Goal: Task Accomplishment & Management: Manage account settings

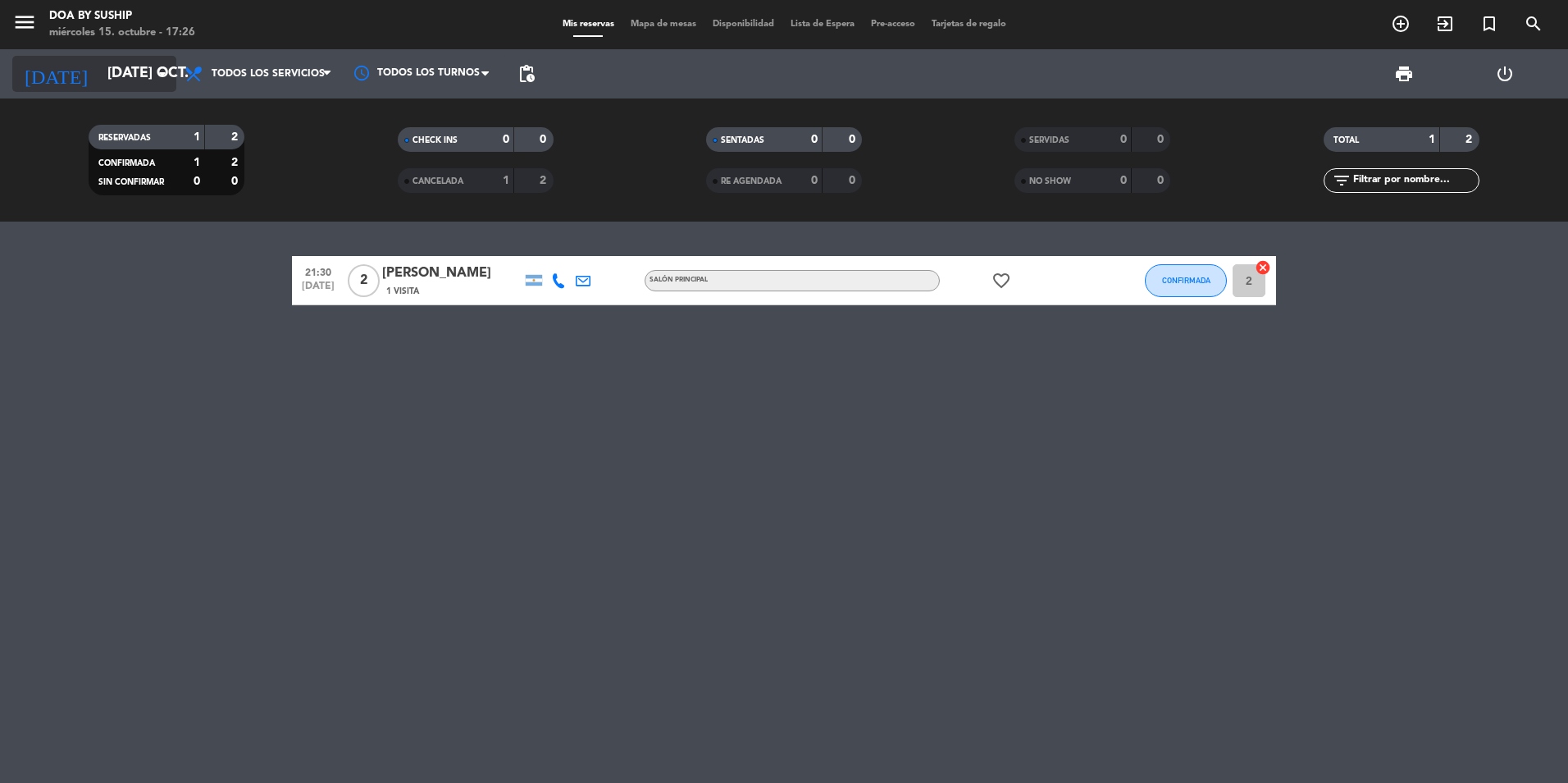
click at [152, 63] on input "[DATE] oct." at bounding box center [194, 74] width 190 height 33
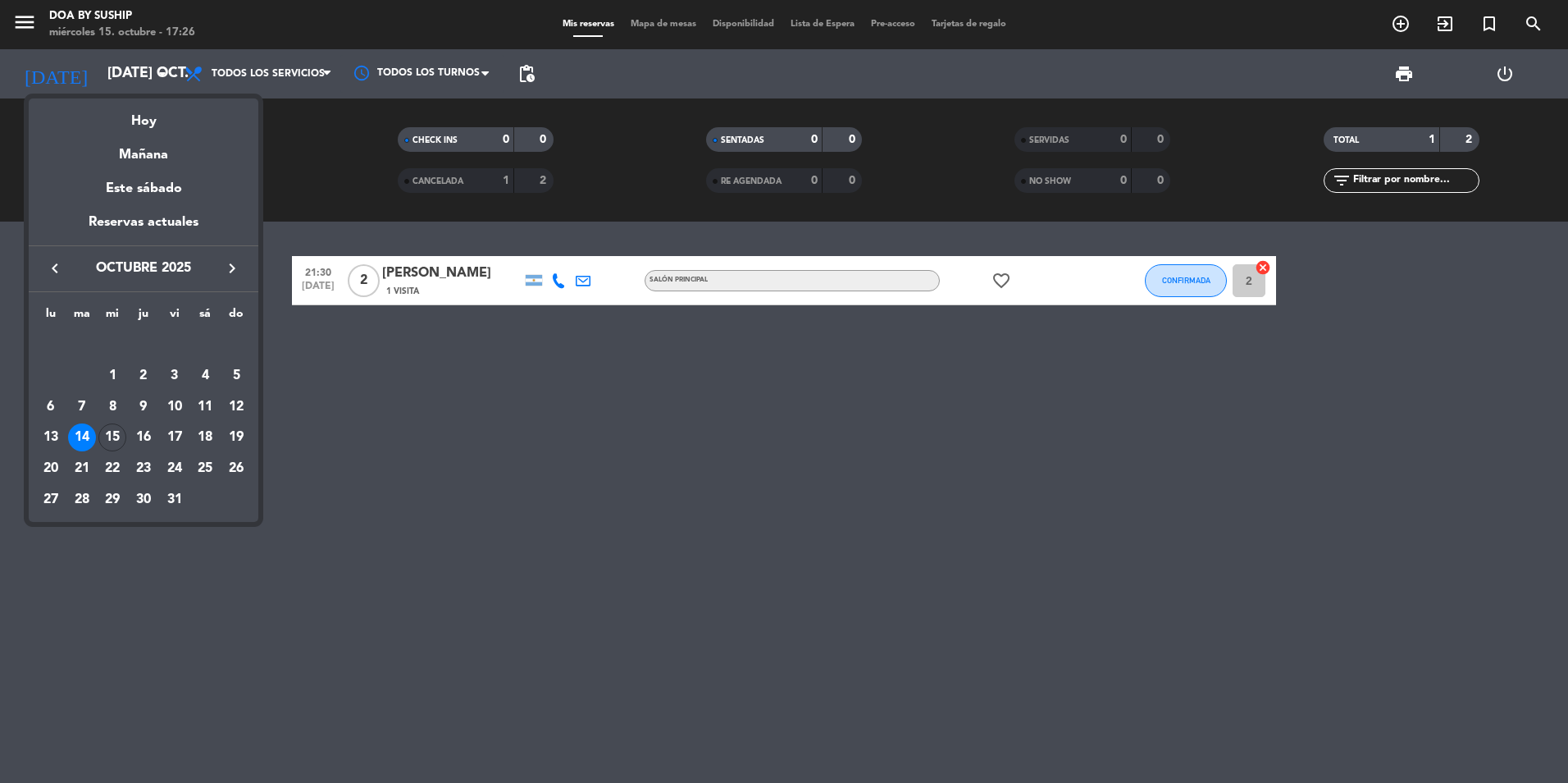
click at [1135, 280] on div at bounding box center [784, 391] width 1568 height 783
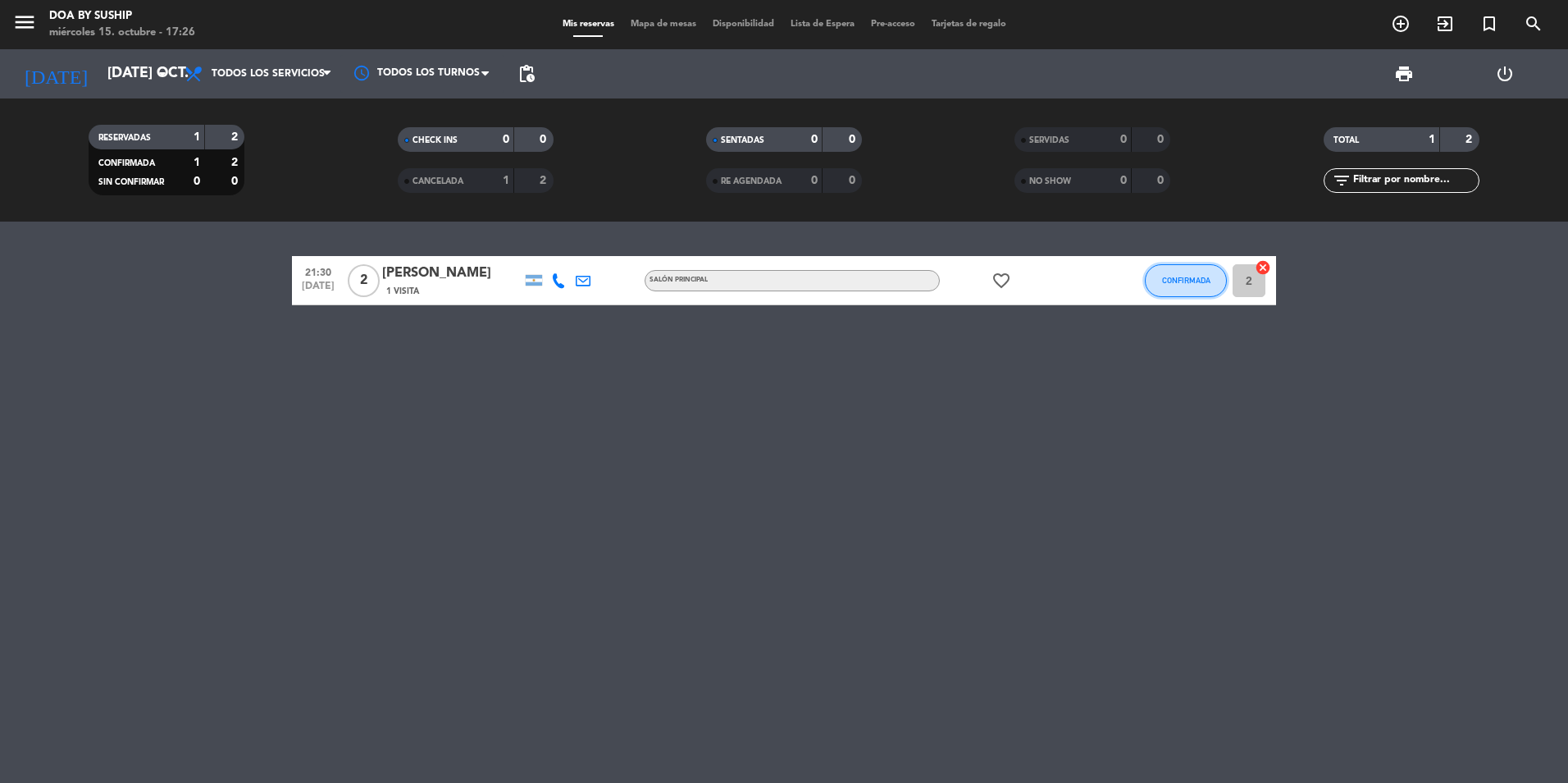
click at [1155, 278] on button "CONFIRMADA" at bounding box center [1186, 281] width 82 height 33
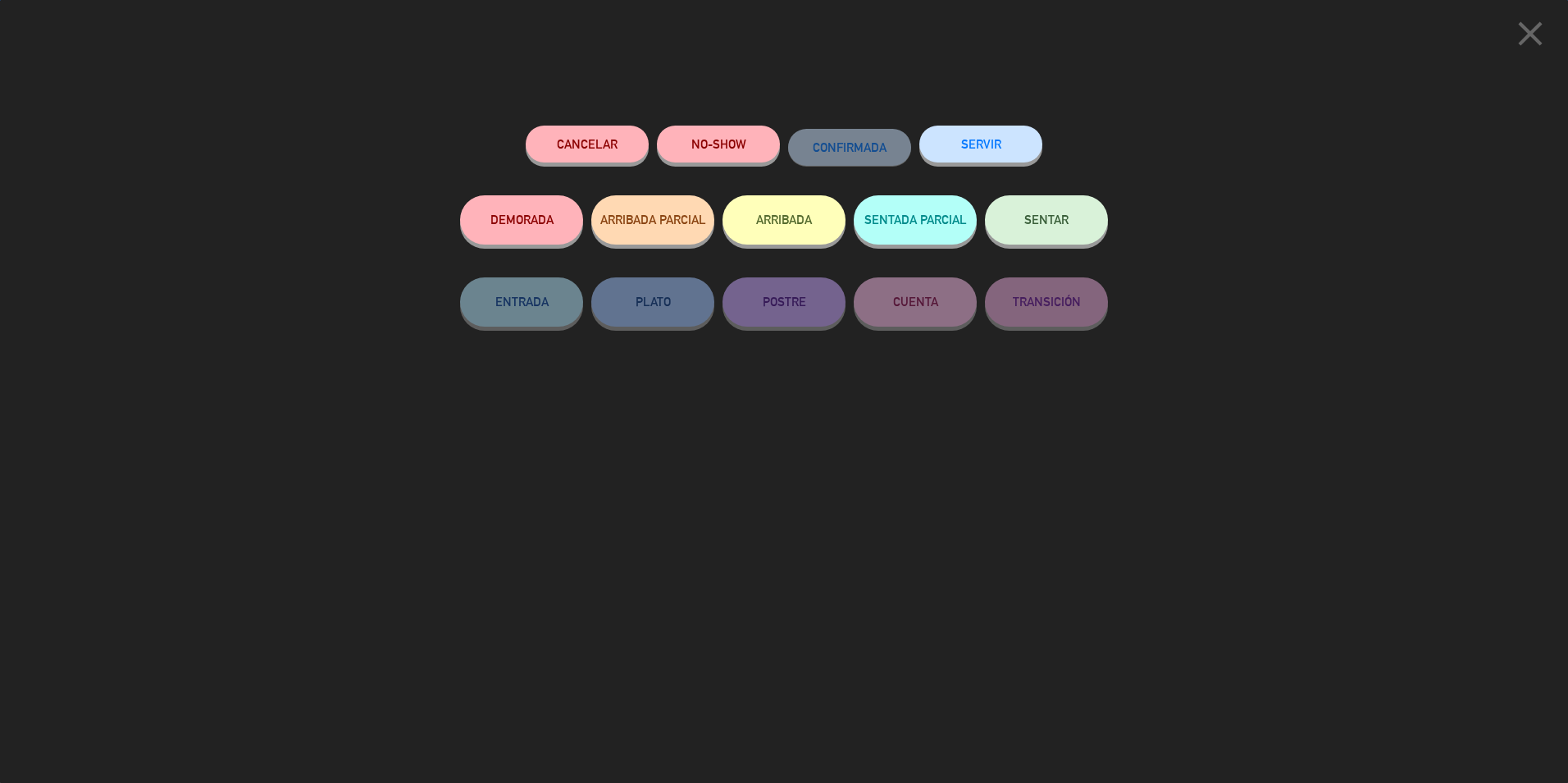
click at [970, 155] on button "SERVIR" at bounding box center [981, 144] width 123 height 37
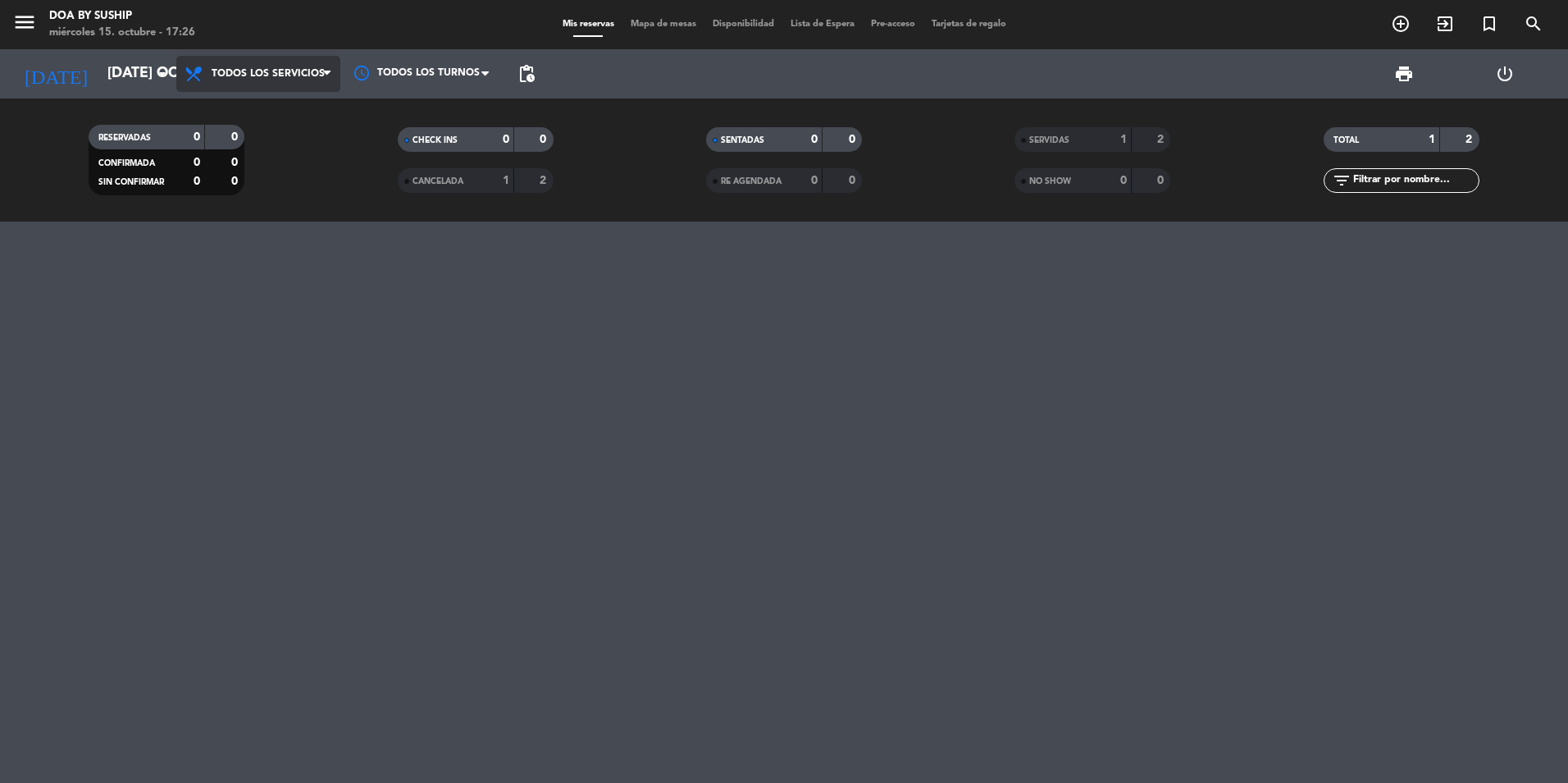
click at [177, 70] on span "Todos los servicios" at bounding box center [258, 73] width 164 height 36
click at [160, 66] on icon "arrow_drop_down" at bounding box center [163, 74] width 20 height 20
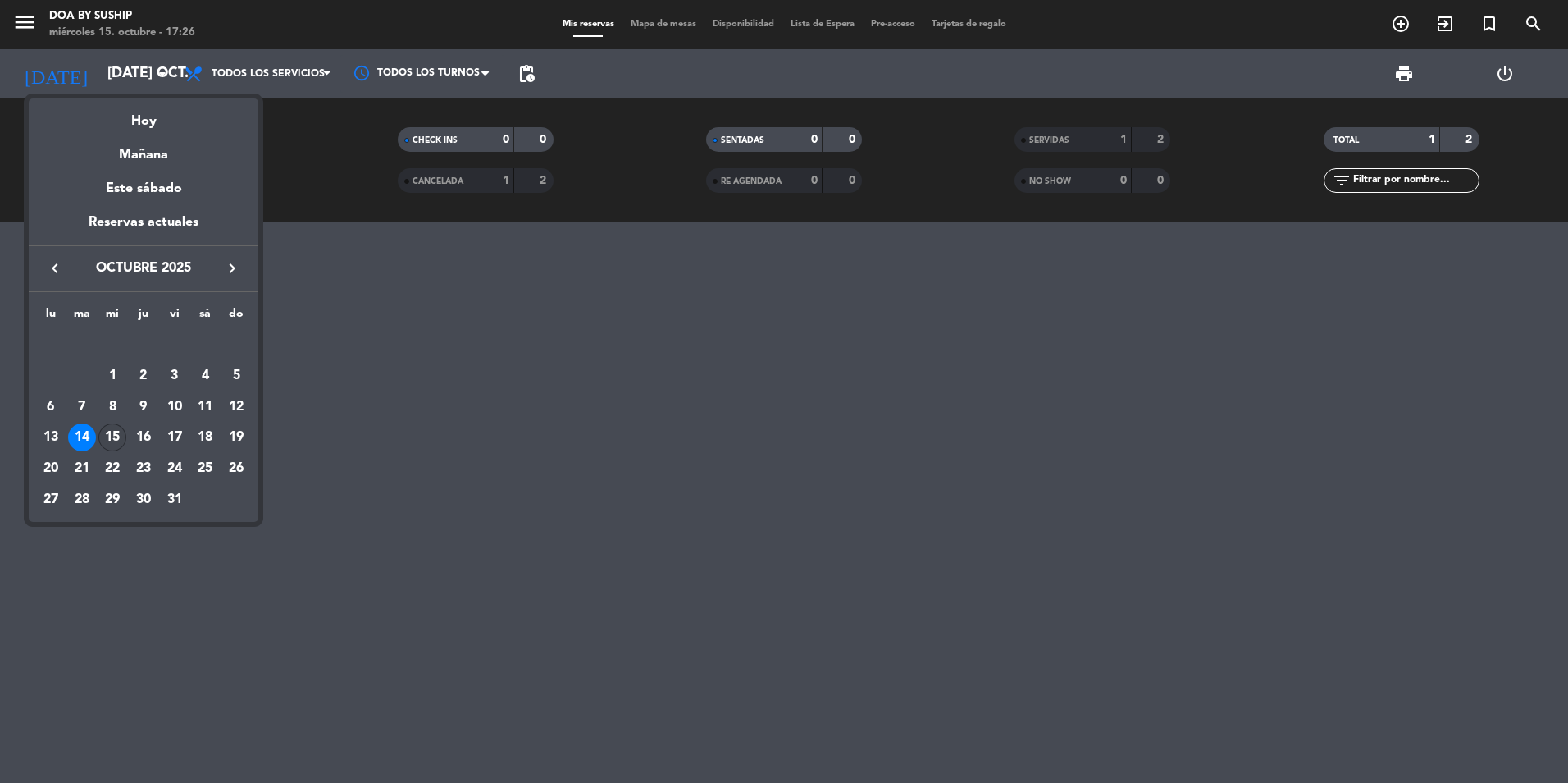
click at [110, 438] on div "15" at bounding box center [113, 438] width 28 height 28
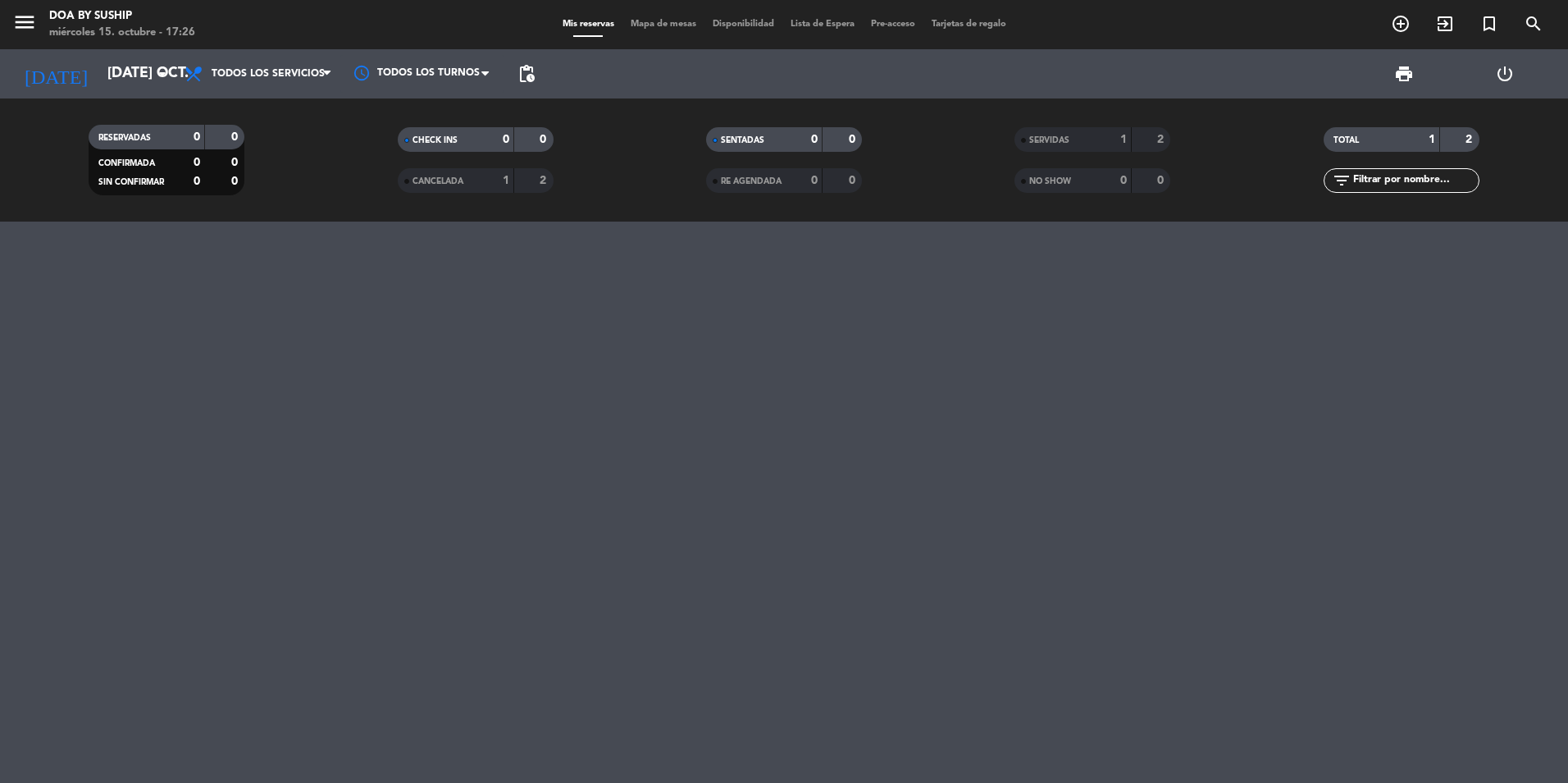
type input "mié. [DATE]"
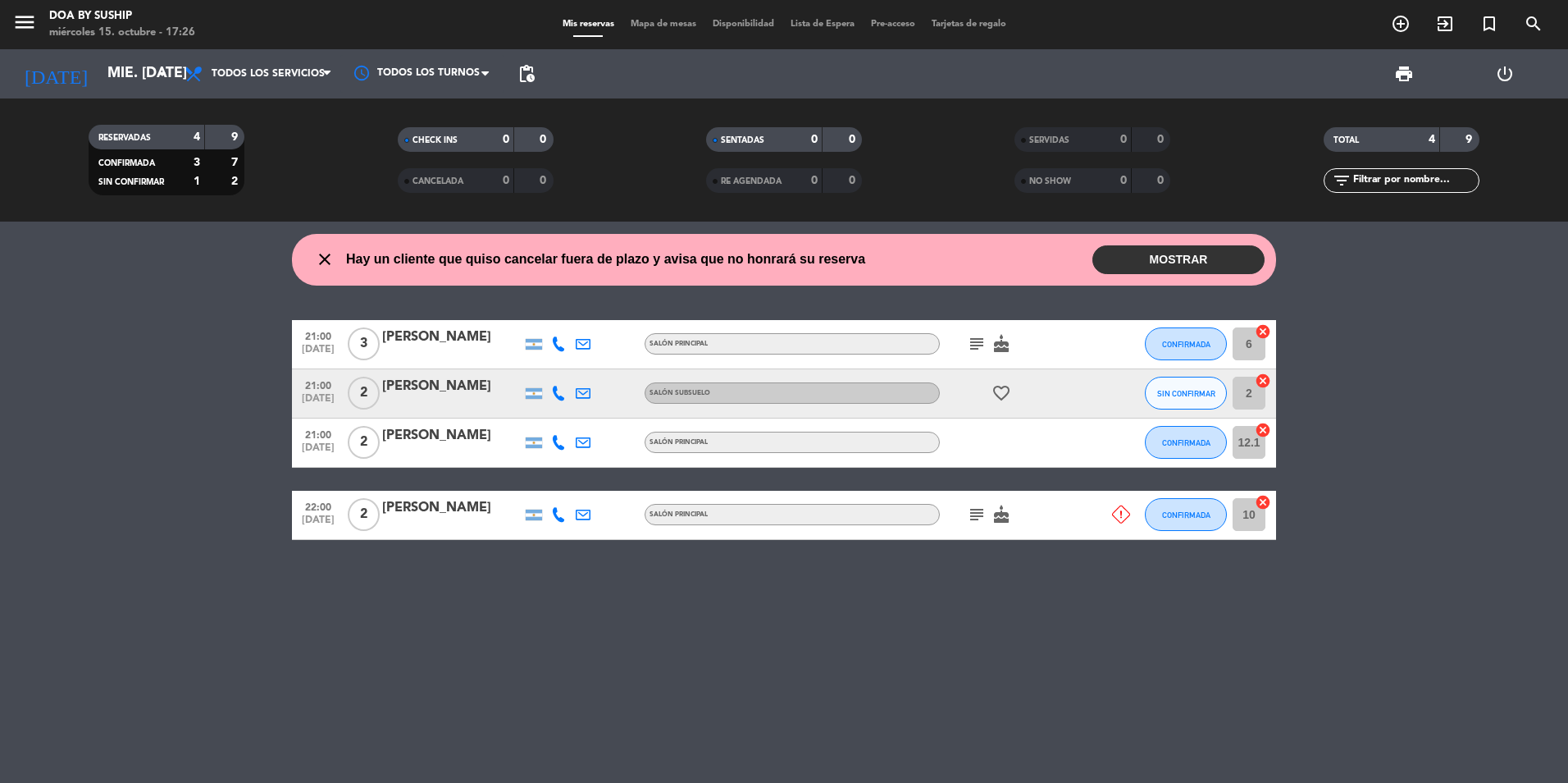
click at [1203, 267] on button "MOSTRAR" at bounding box center [1179, 259] width 173 height 29
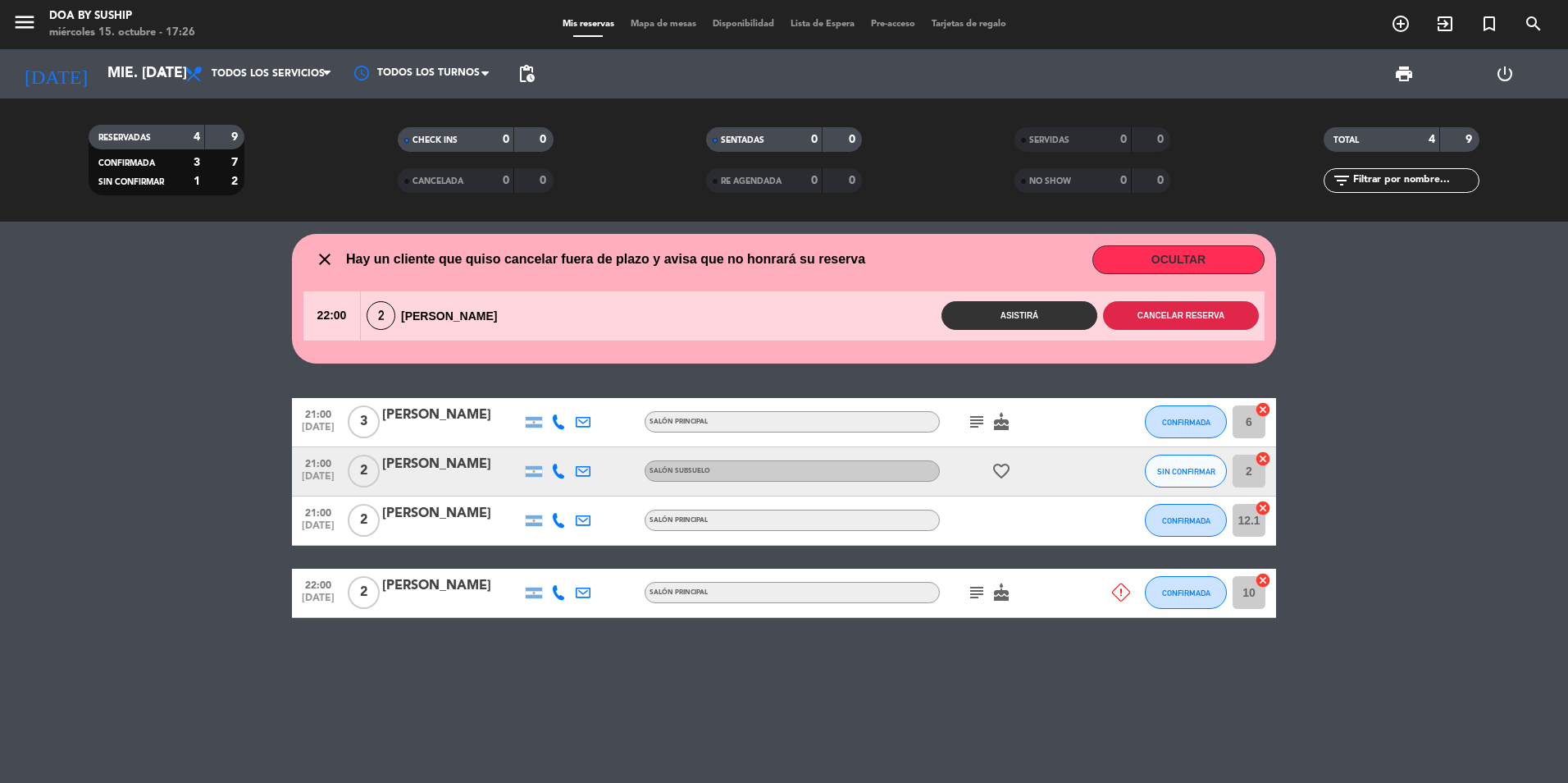
click at [1163, 312] on button "Cancelar reserva" at bounding box center [1181, 316] width 156 height 29
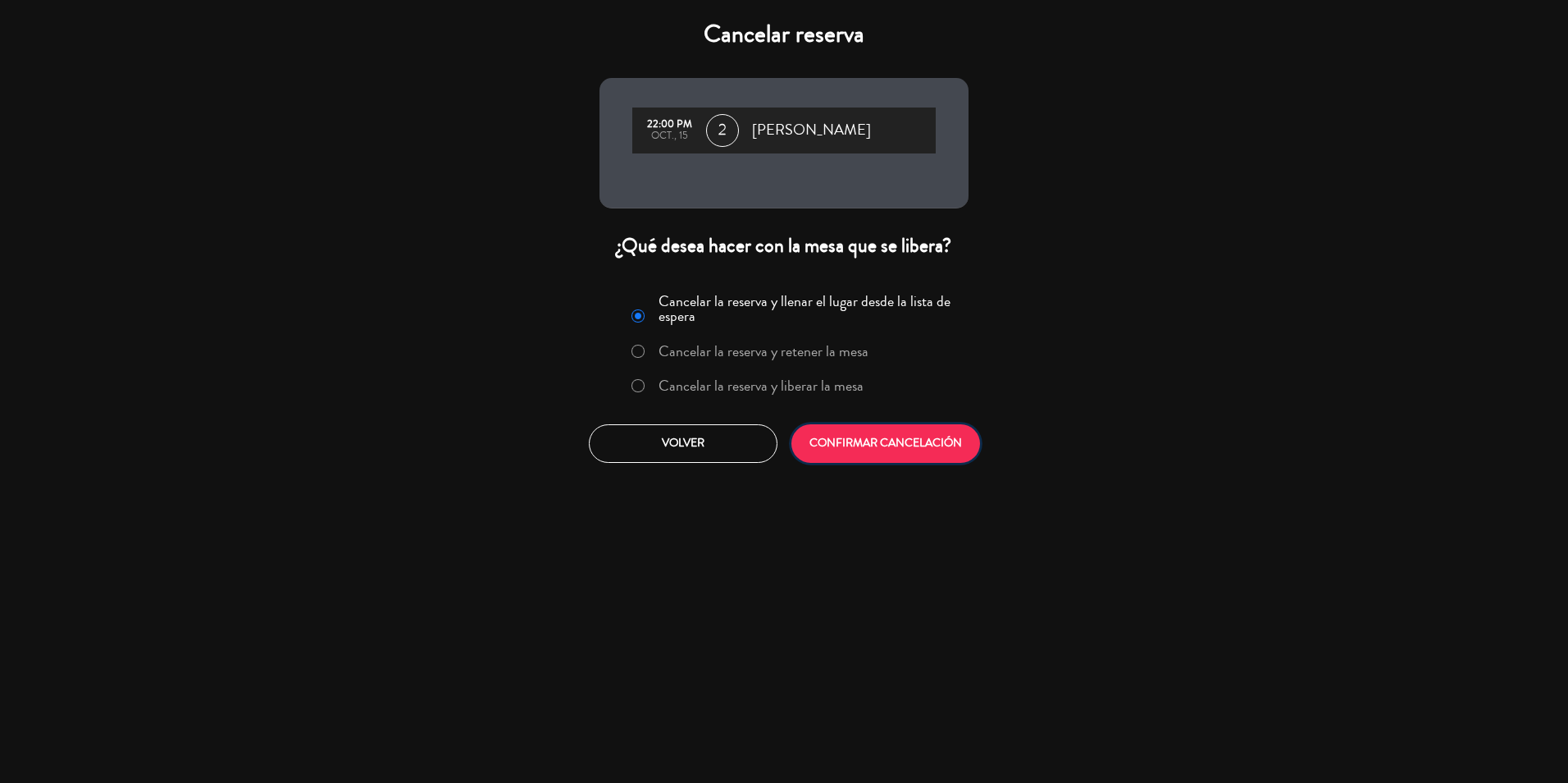
click at [894, 439] on button "CONFIRMAR CANCELACIÓN" at bounding box center [886, 443] width 188 height 38
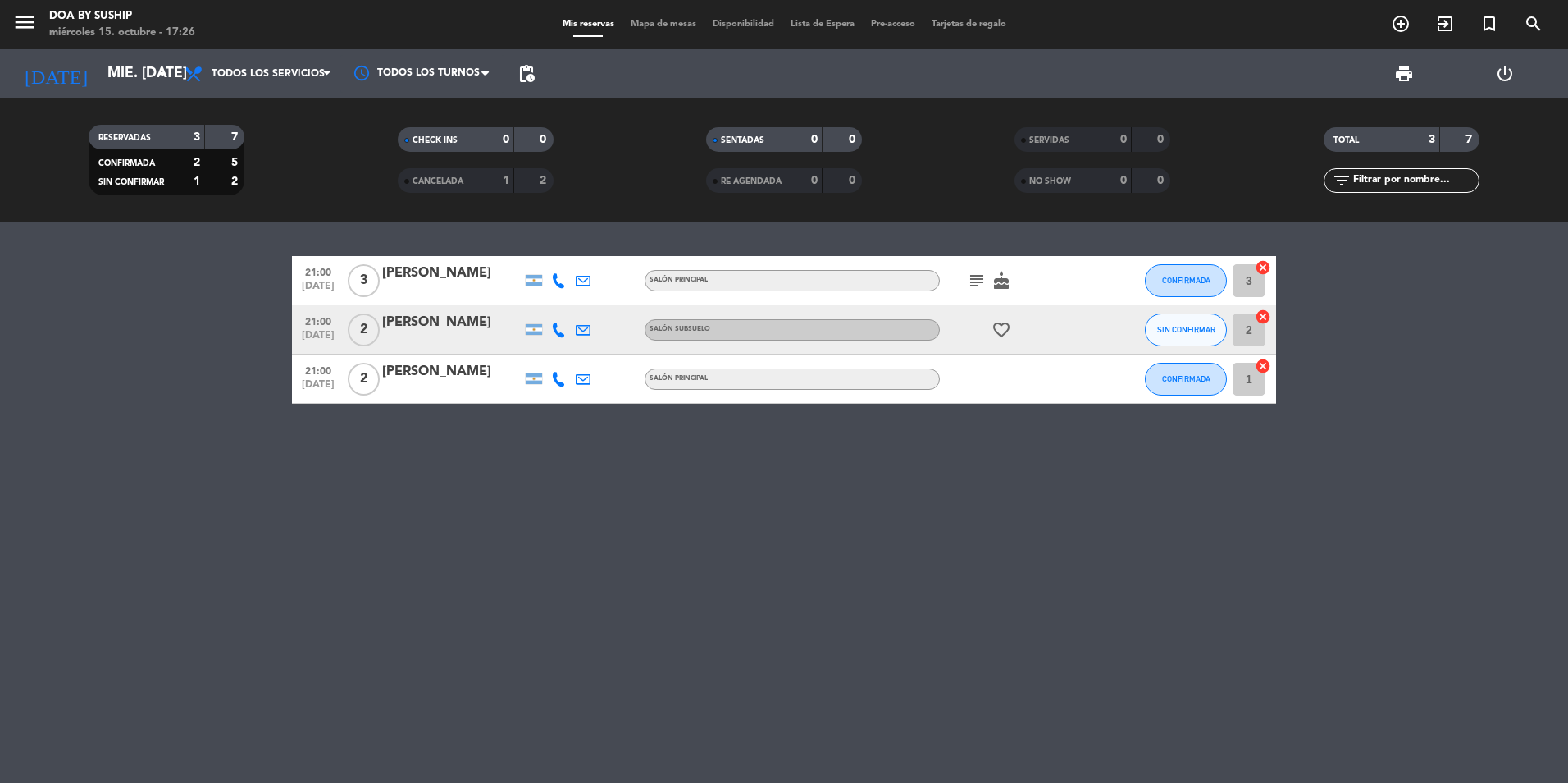
click at [975, 285] on icon "subject" at bounding box center [977, 281] width 20 height 20
click at [1189, 332] on span "SIN CONFIRMAR" at bounding box center [1186, 329] width 58 height 9
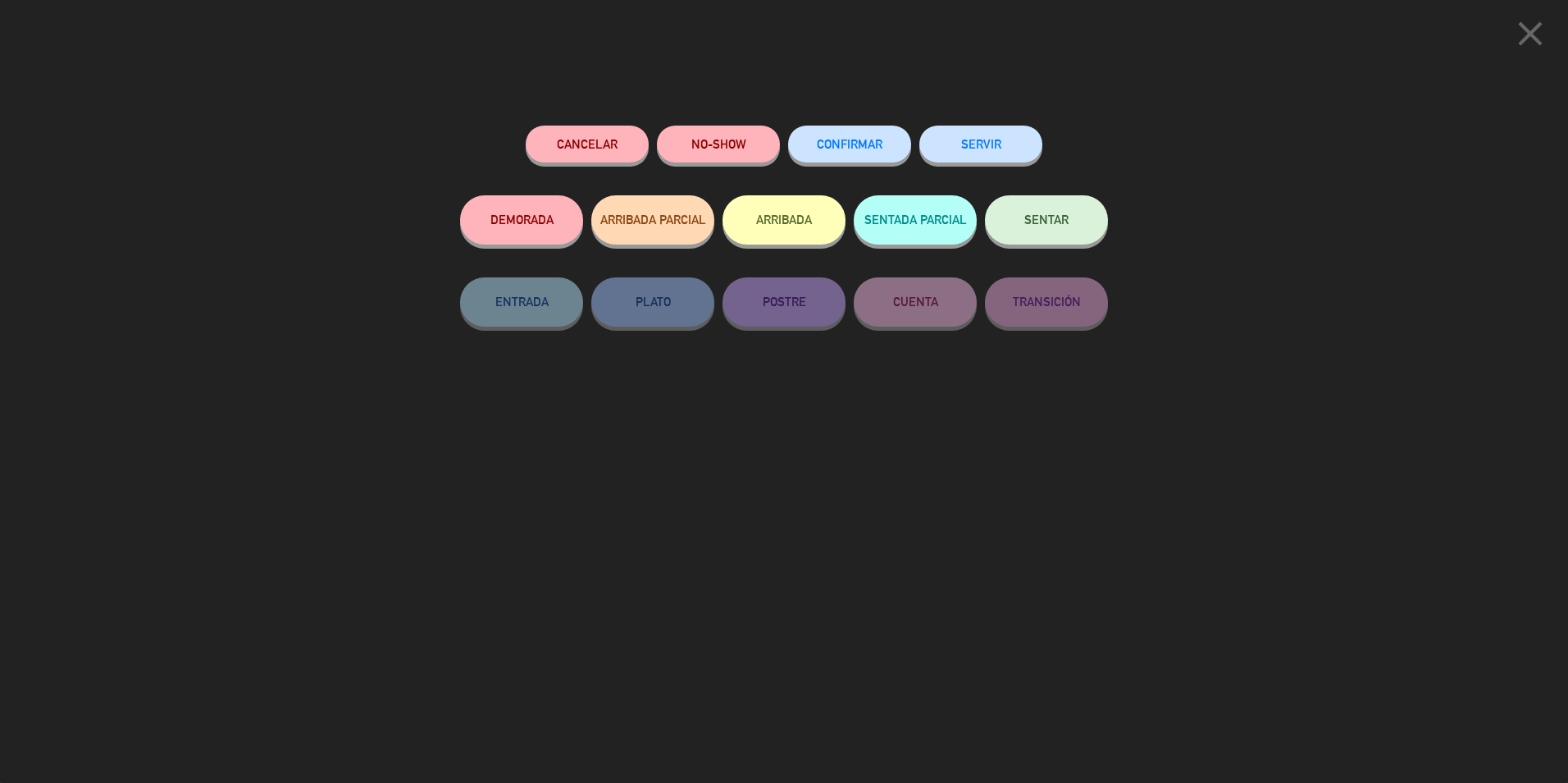
click at [833, 150] on span "CONFIRMAR" at bounding box center [849, 144] width 66 height 14
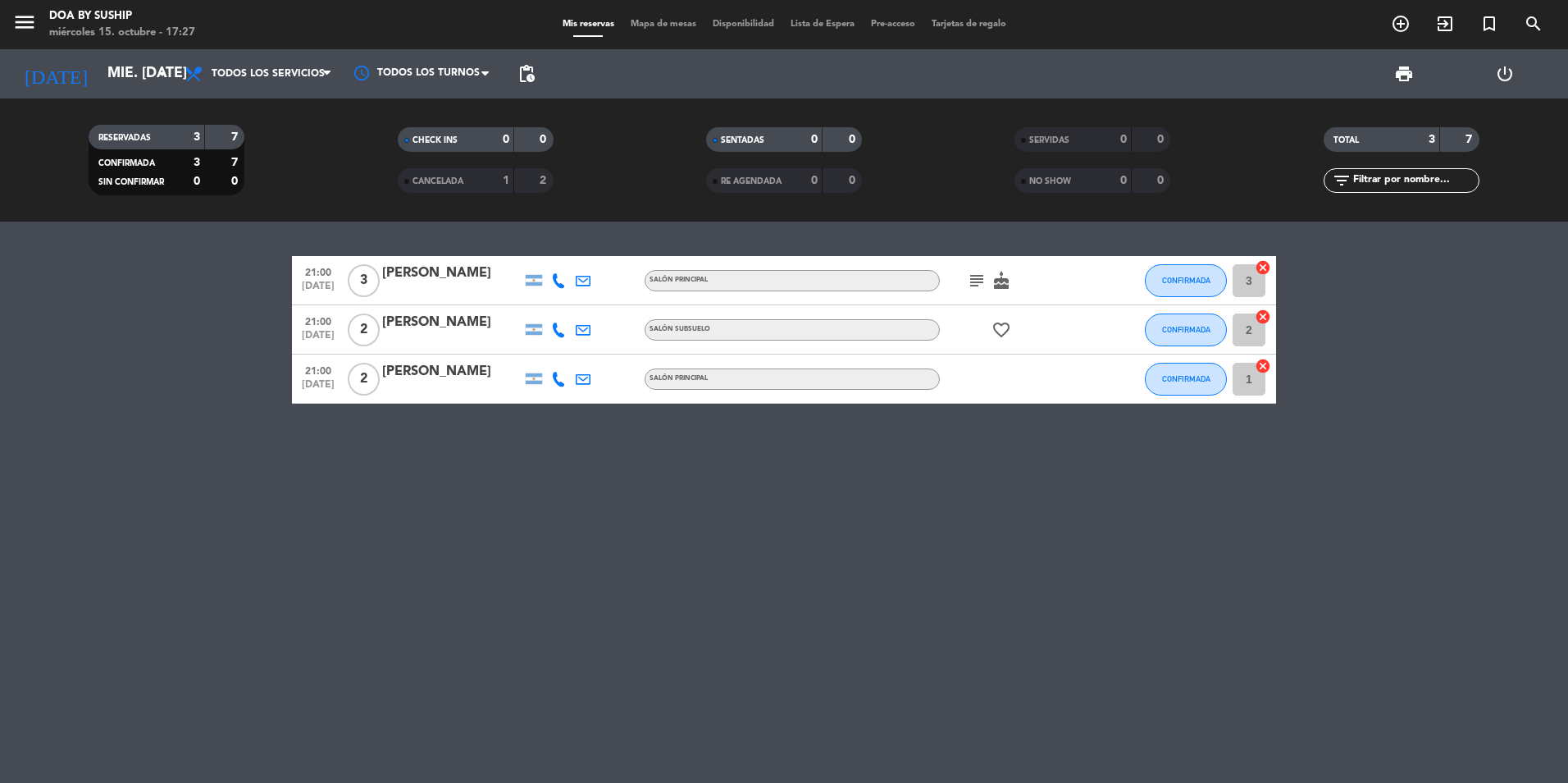
click at [971, 281] on icon "subject" at bounding box center [977, 281] width 20 height 20
